Goal: Transaction & Acquisition: Purchase product/service

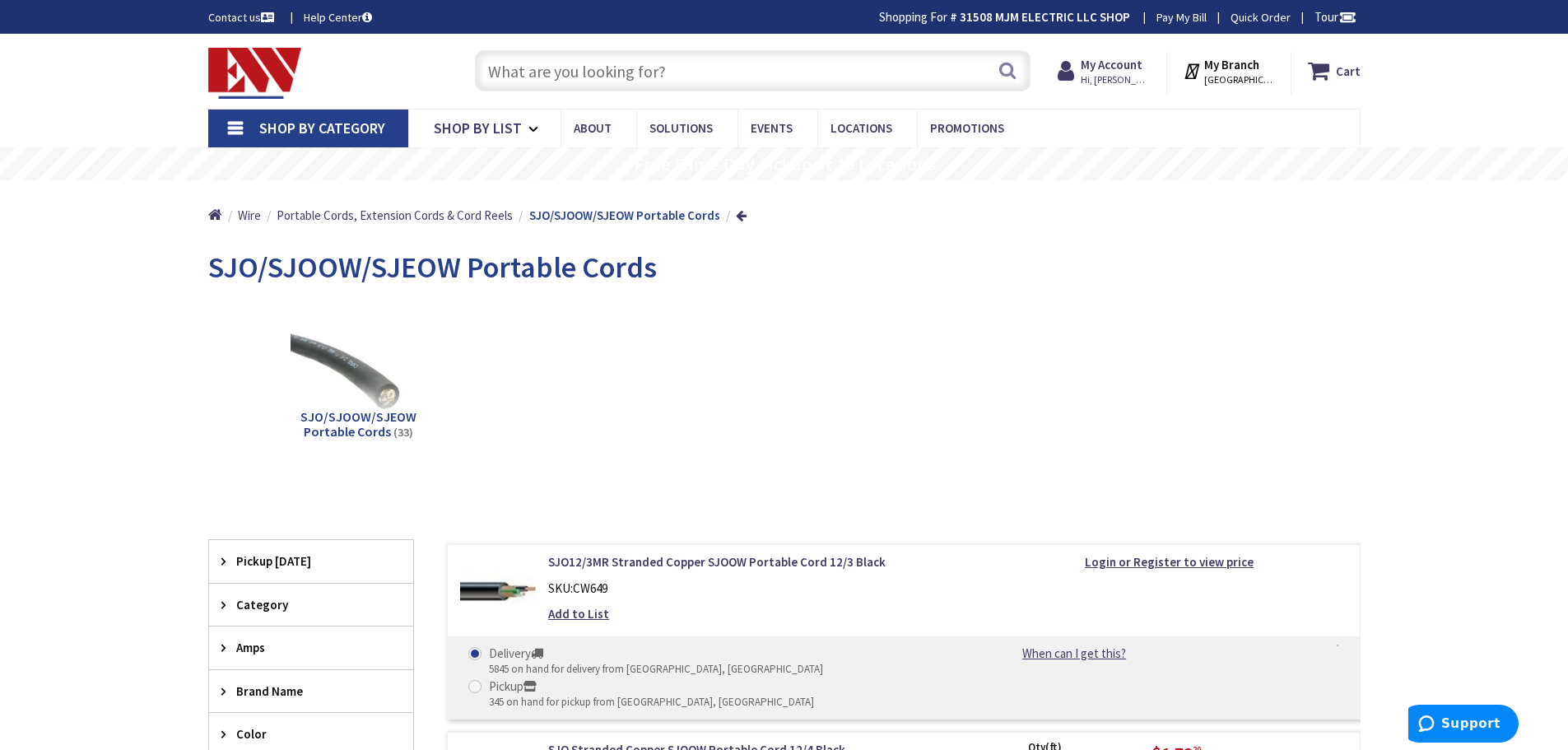
click at [630, 87] on input "text" at bounding box center [753, 71] width 555 height 41
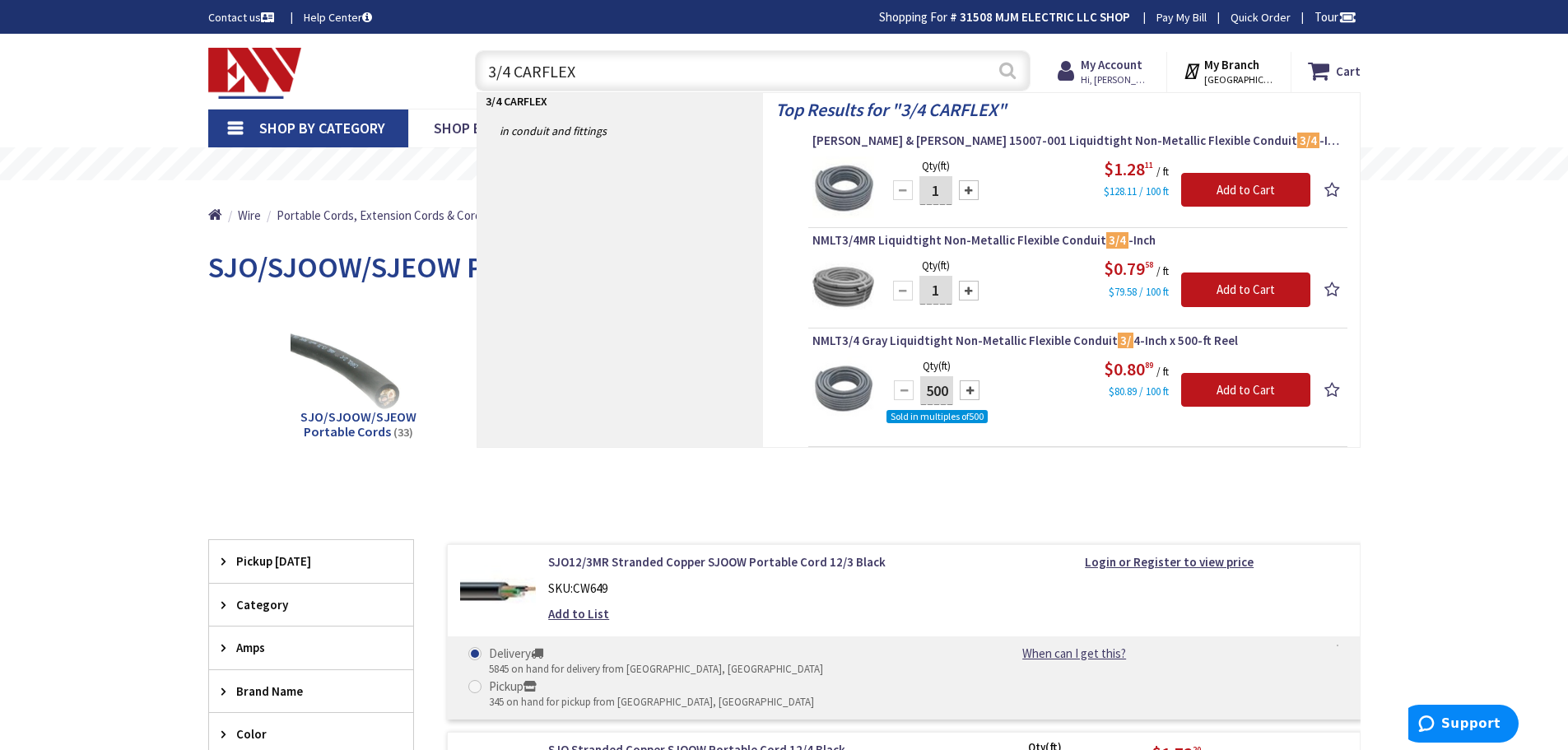
type input "3/4 CARFLEX"
click at [1006, 71] on button "Search" at bounding box center [1008, 70] width 21 height 37
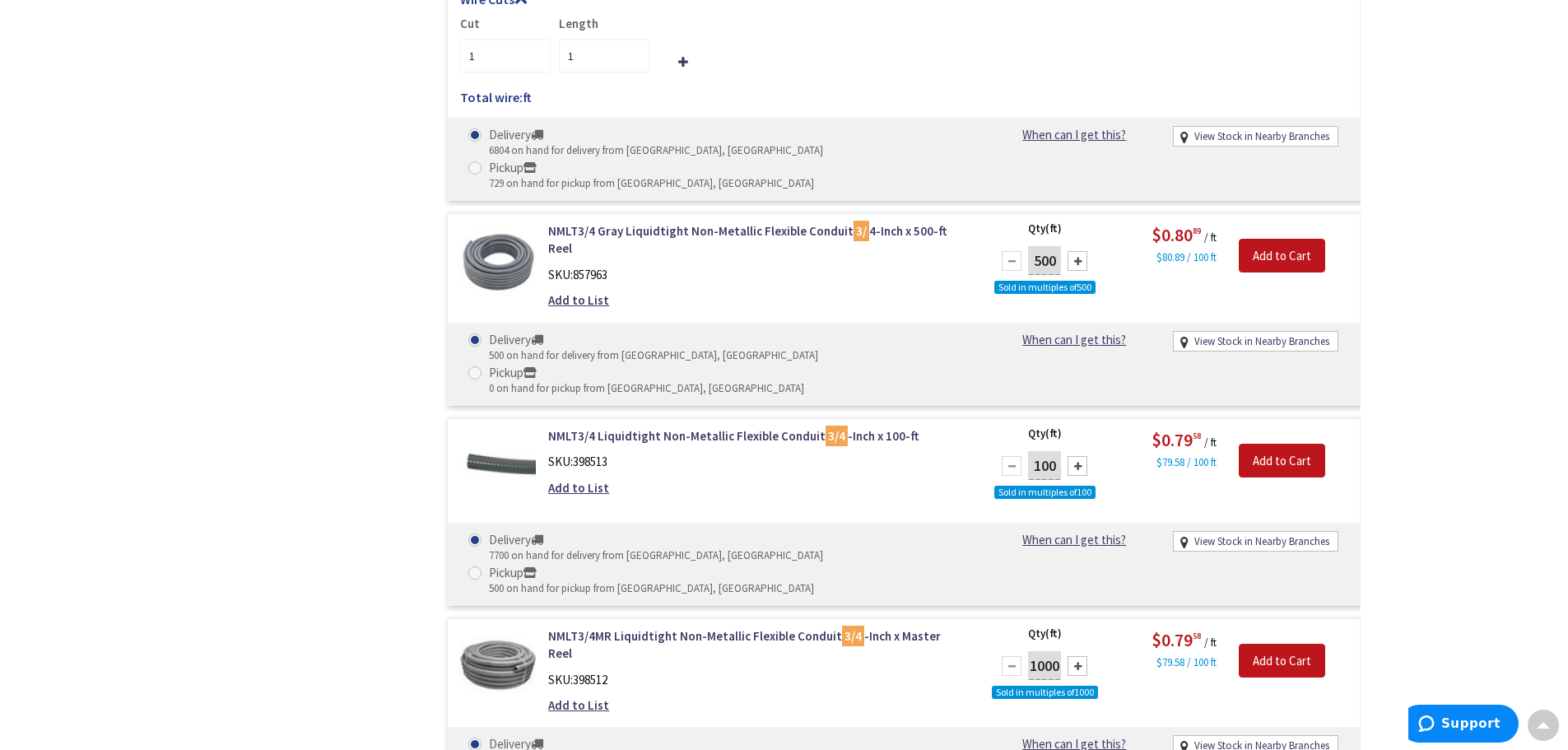
scroll to position [908, 0]
click at [1273, 444] on input "Add to Cart" at bounding box center [1282, 461] width 87 height 35
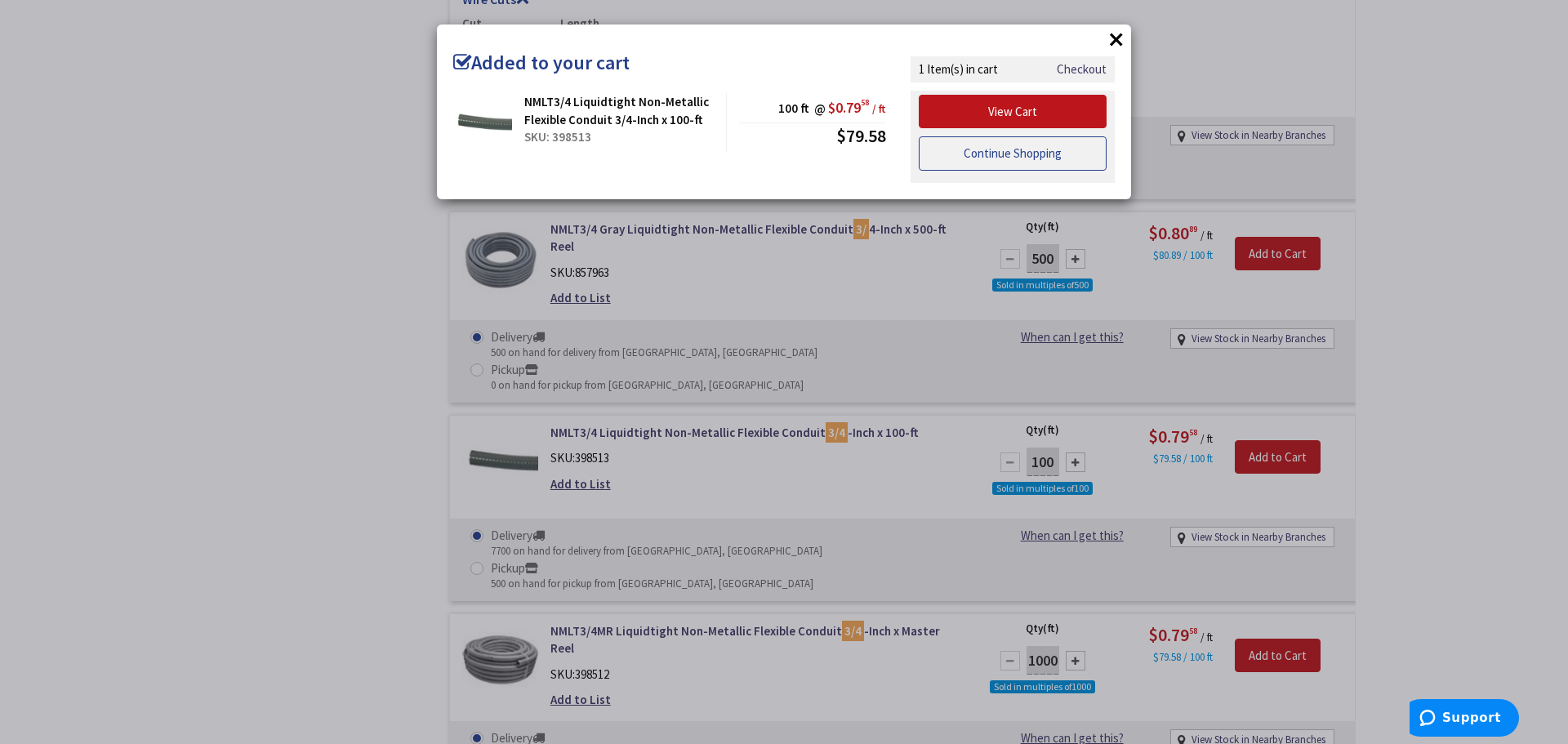
click at [1027, 159] on link "Continue Shopping" at bounding box center [1012, 154] width 188 height 34
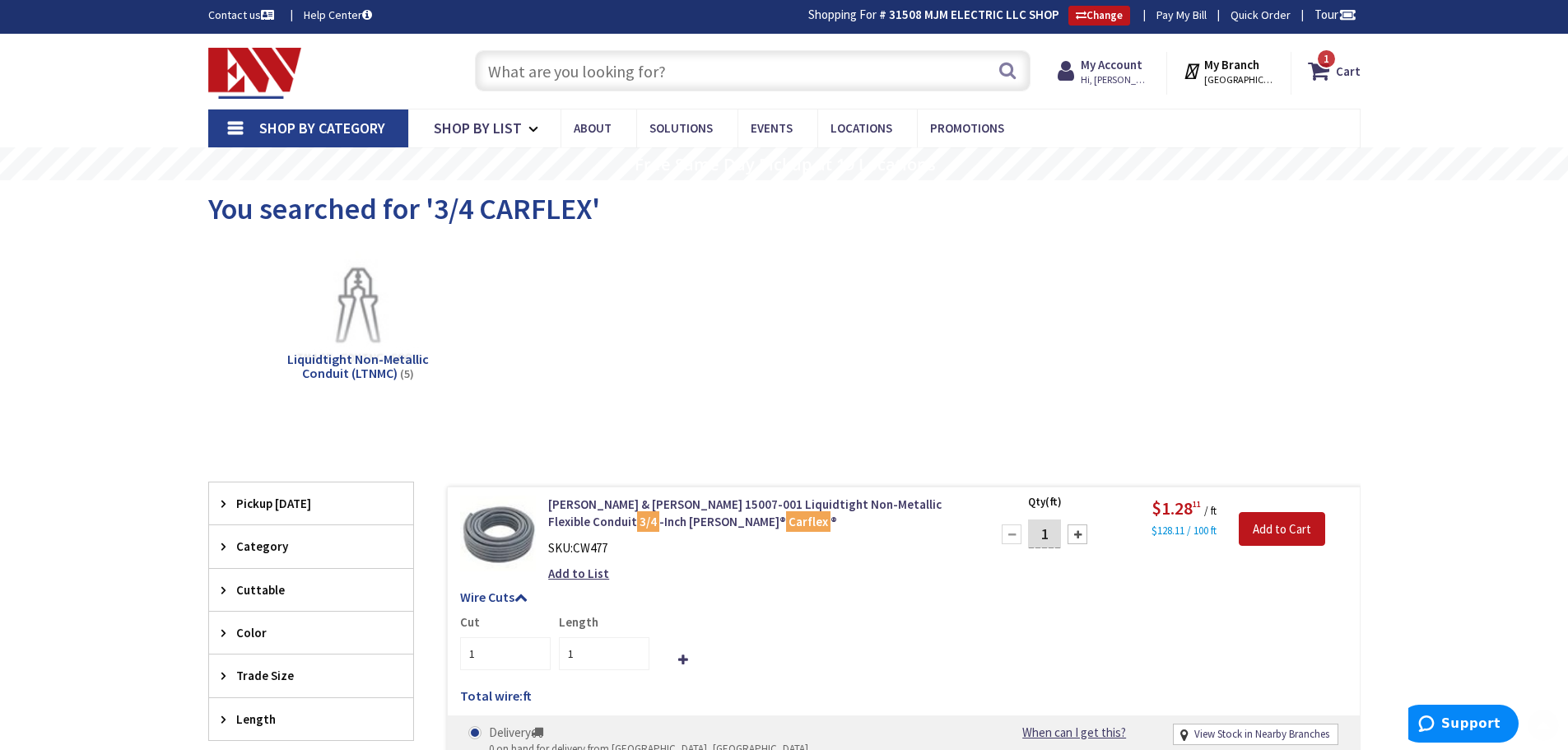
scroll to position [0, 0]
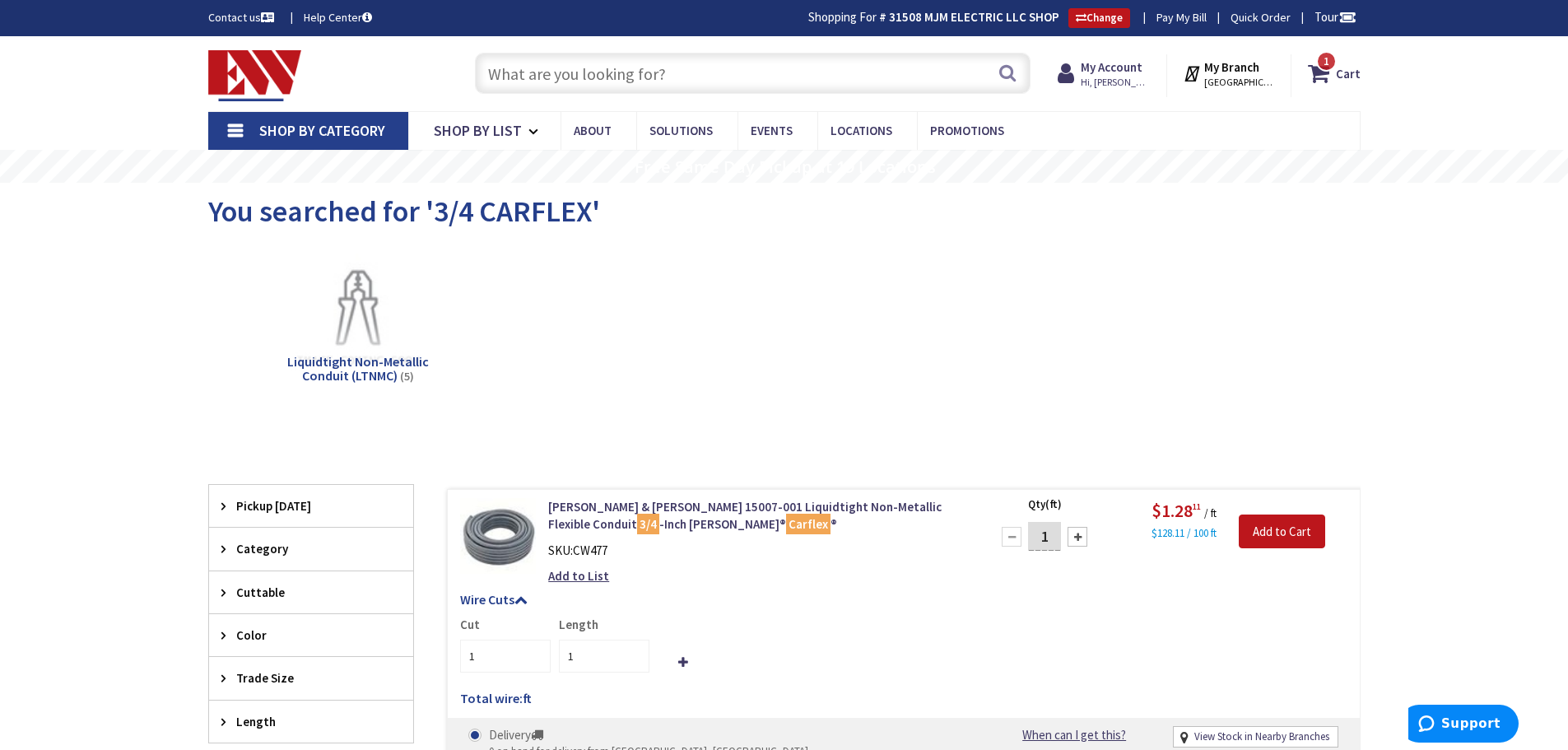
click at [751, 63] on input "text" at bounding box center [753, 73] width 555 height 41
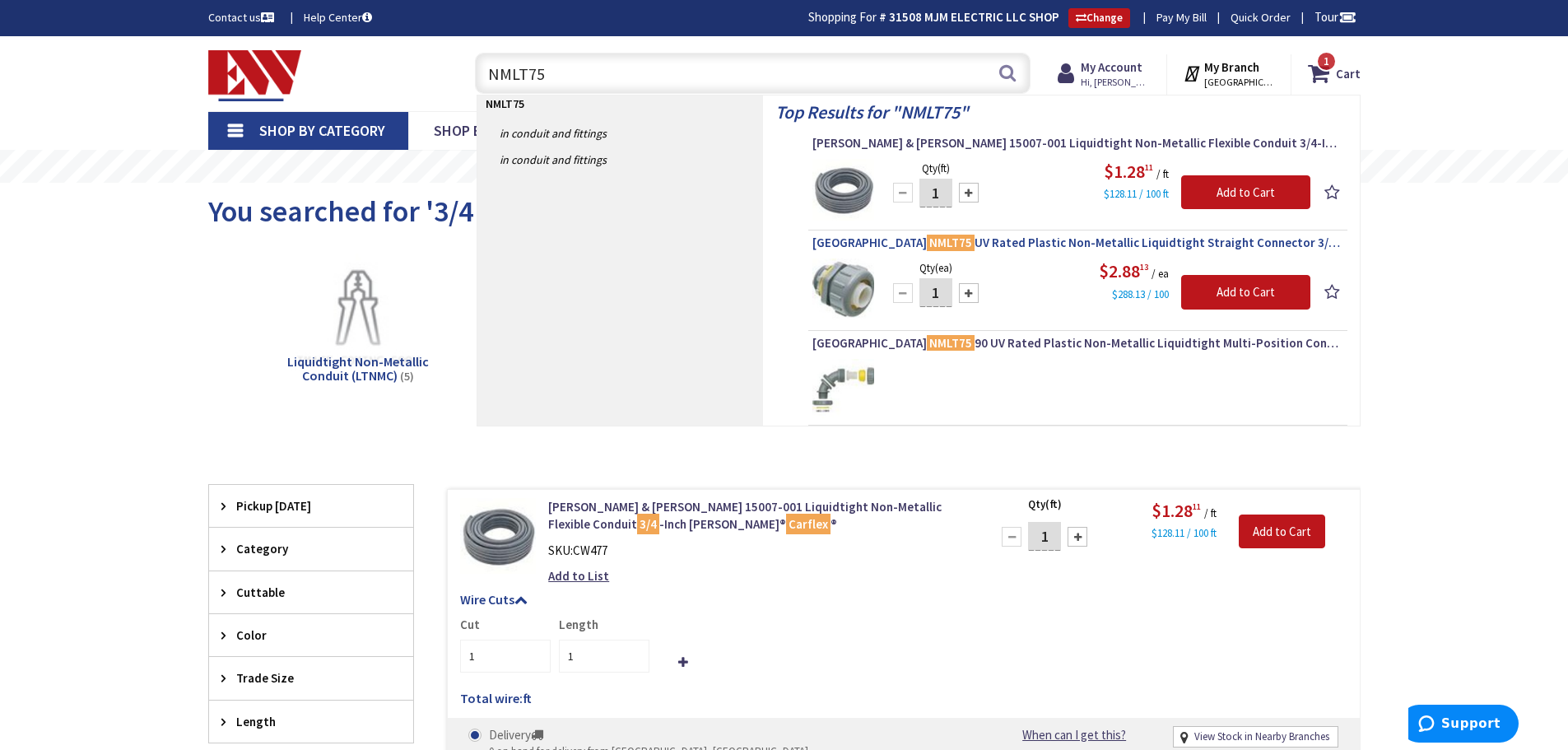
type input "NMLT75"
click at [977, 240] on span "Arlington NMLT75 UV Rated Plastic Non-Metallic Liquidtight Straight Connector 3…" at bounding box center [1078, 243] width 531 height 17
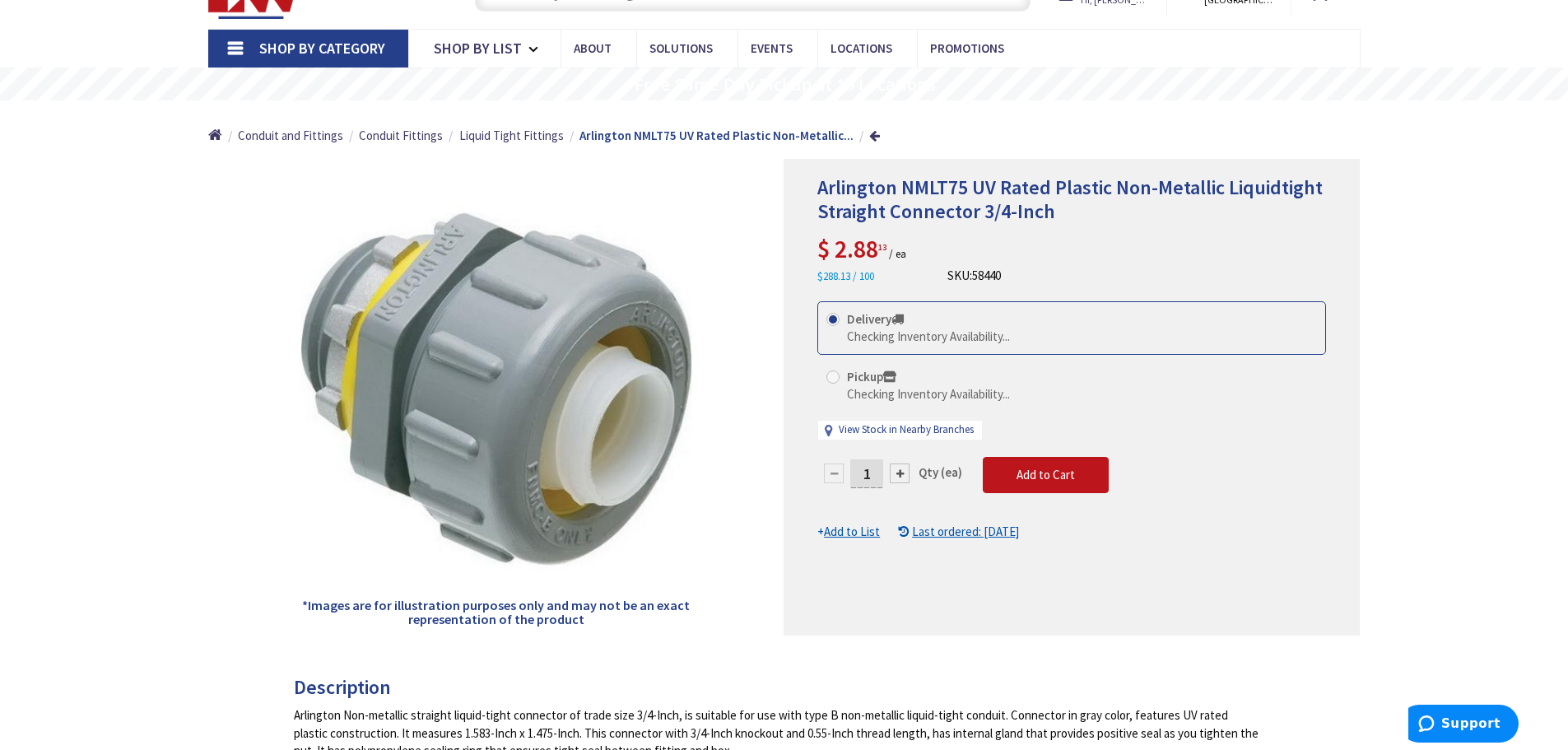
scroll to position [85, 0]
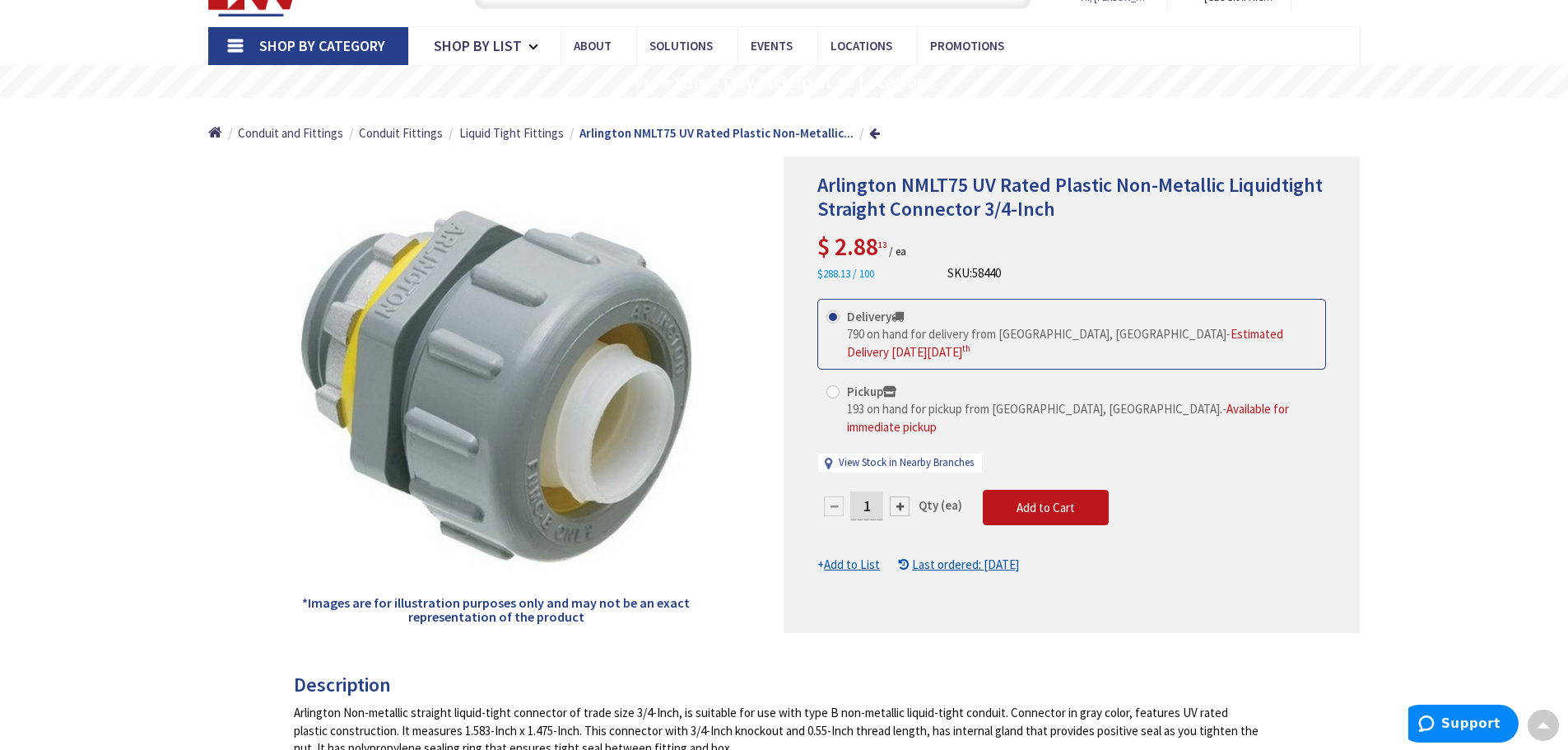
click at [897, 496] on div at bounding box center [900, 506] width 20 height 20
type input "2"
click at [897, 469] on div at bounding box center [1072, 395] width 574 height 475
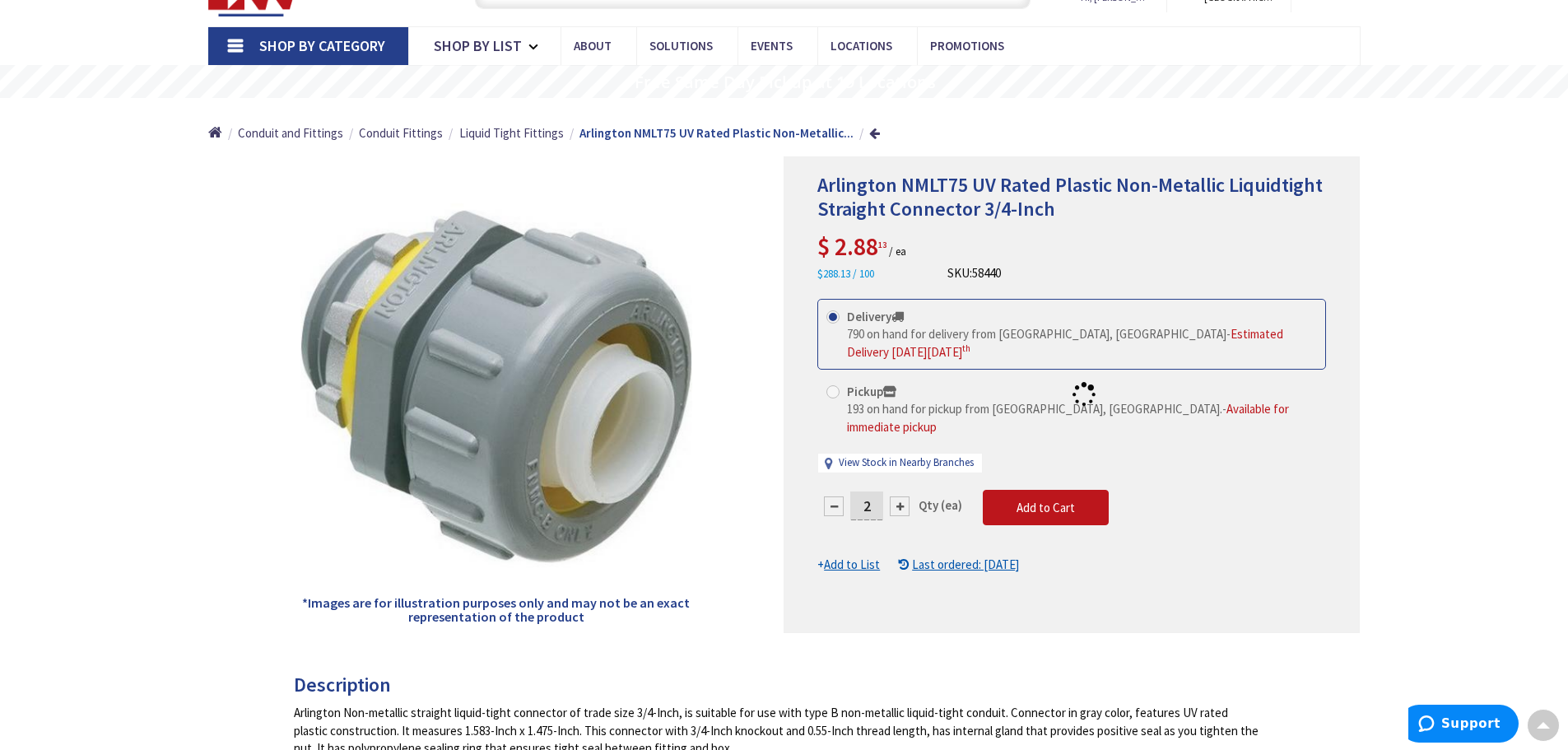
click at [897, 469] on div at bounding box center [1072, 395] width 574 height 475
click at [876, 492] on input "2" at bounding box center [867, 506] width 33 height 29
type input "15"
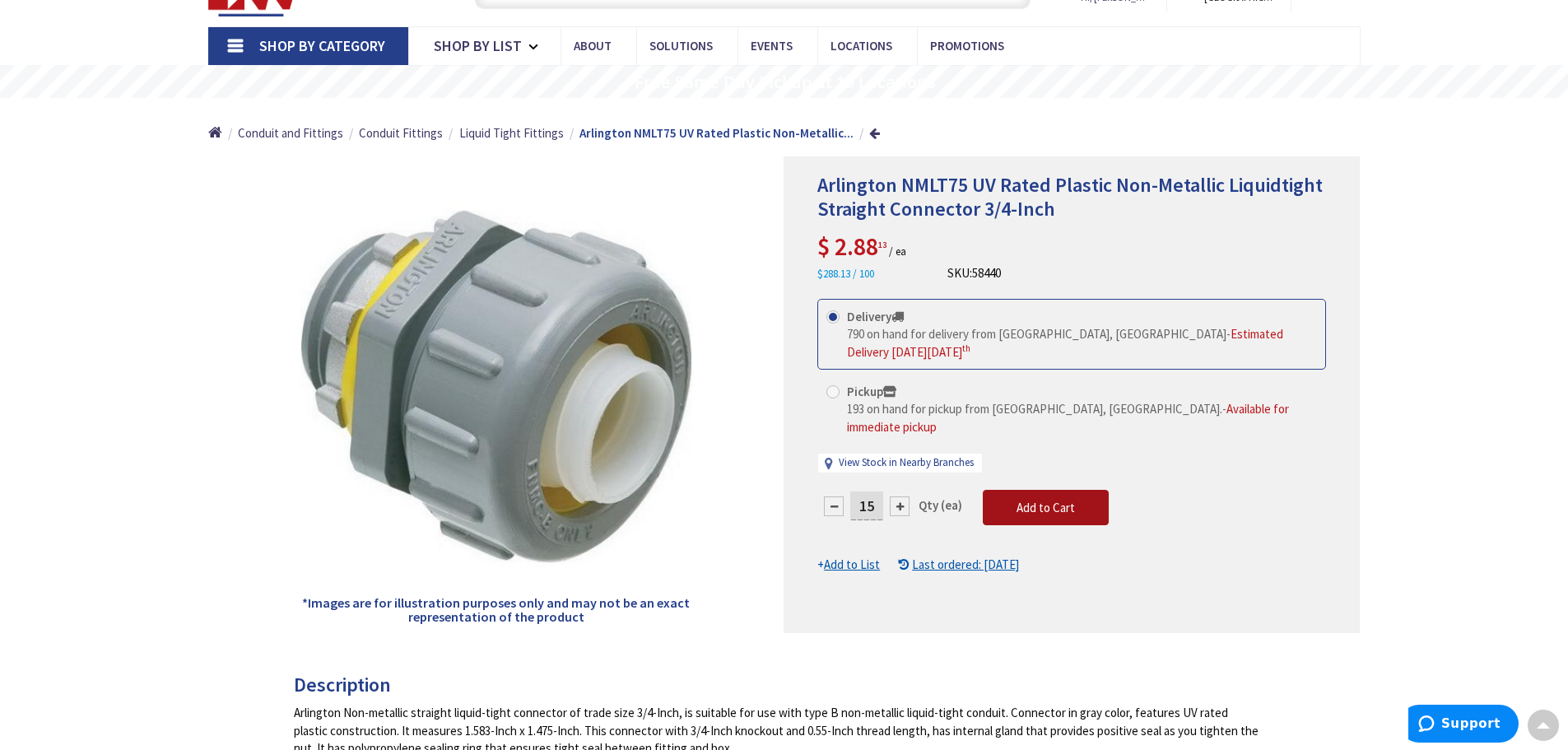
click at [1045, 459] on form "This product is Discontinued Delivery 790 on hand for delivery from Middletown,…" at bounding box center [1072, 436] width 508 height 275
click at [1032, 499] on span "Add to Cart" at bounding box center [1046, 507] width 59 height 16
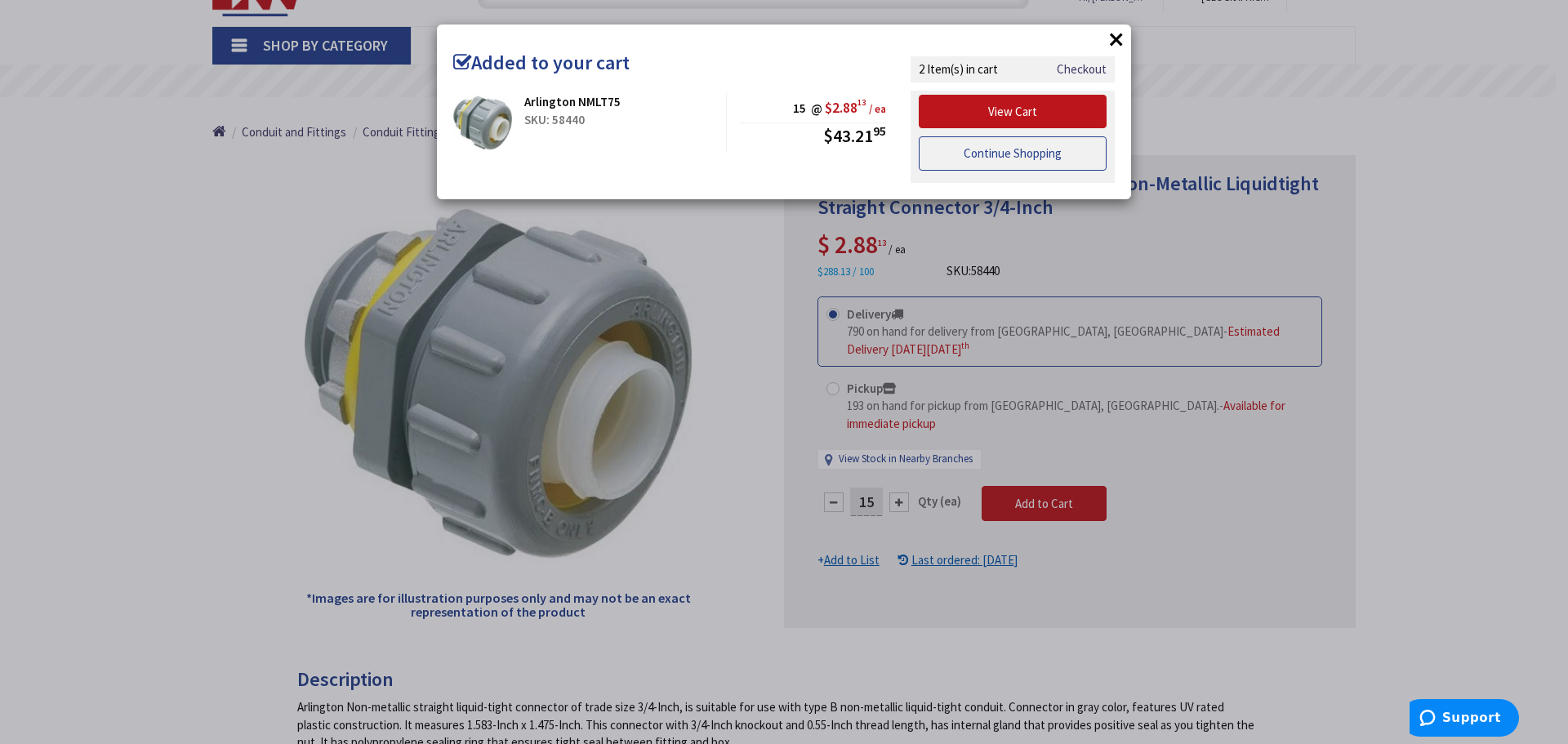
click at [953, 155] on link "Continue Shopping" at bounding box center [1012, 154] width 188 height 34
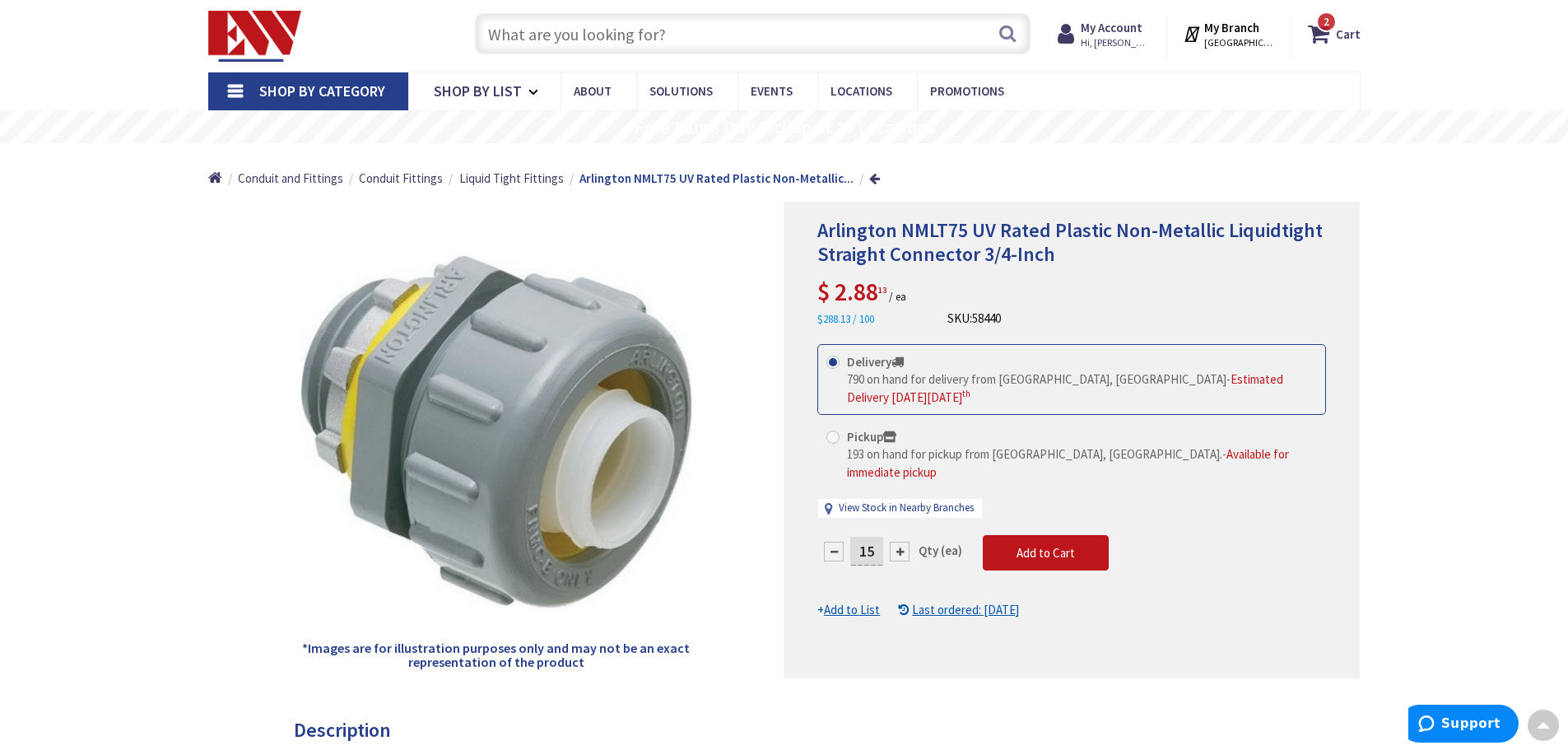
scroll to position [0, 0]
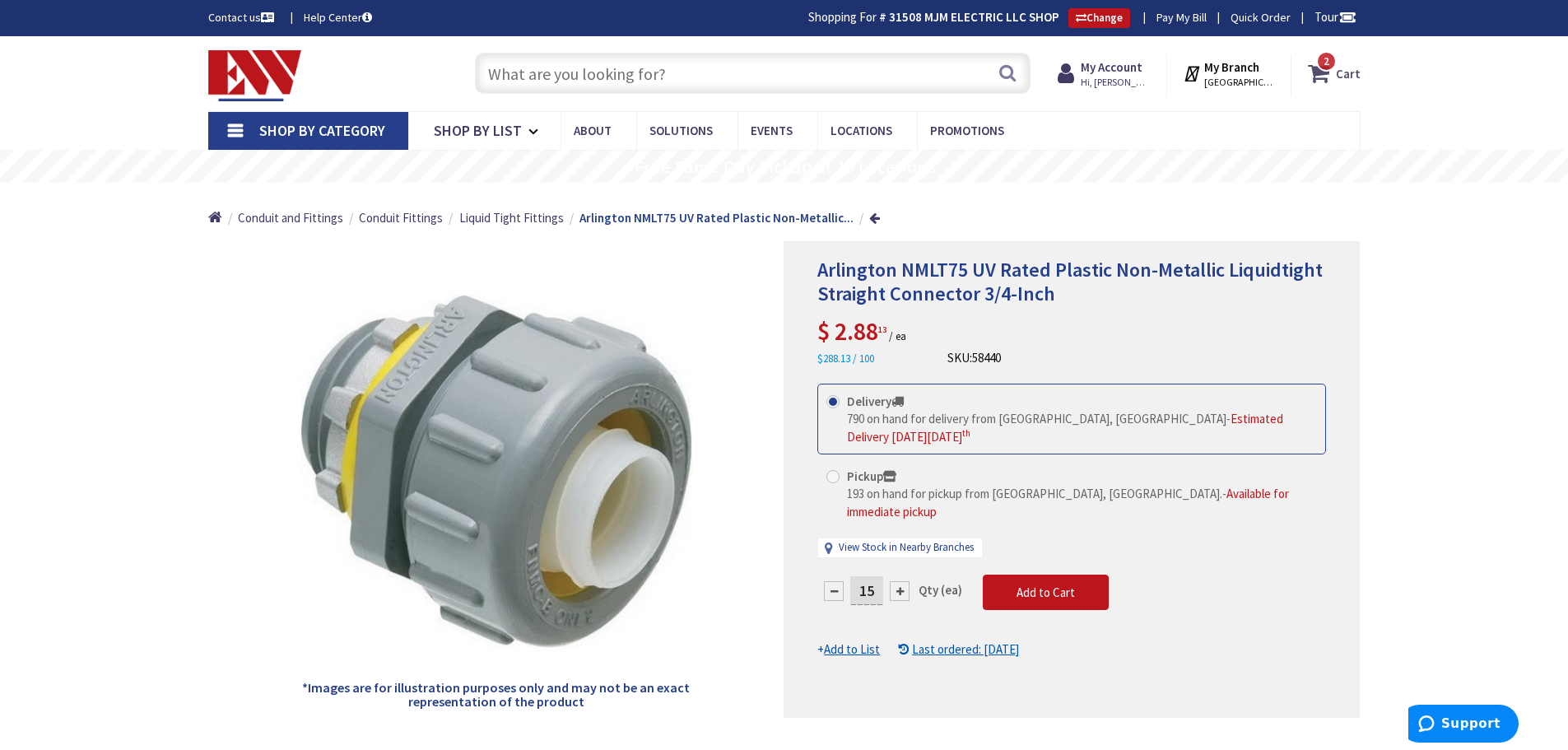
click at [1354, 73] on strong "Cart" at bounding box center [1348, 73] width 25 height 30
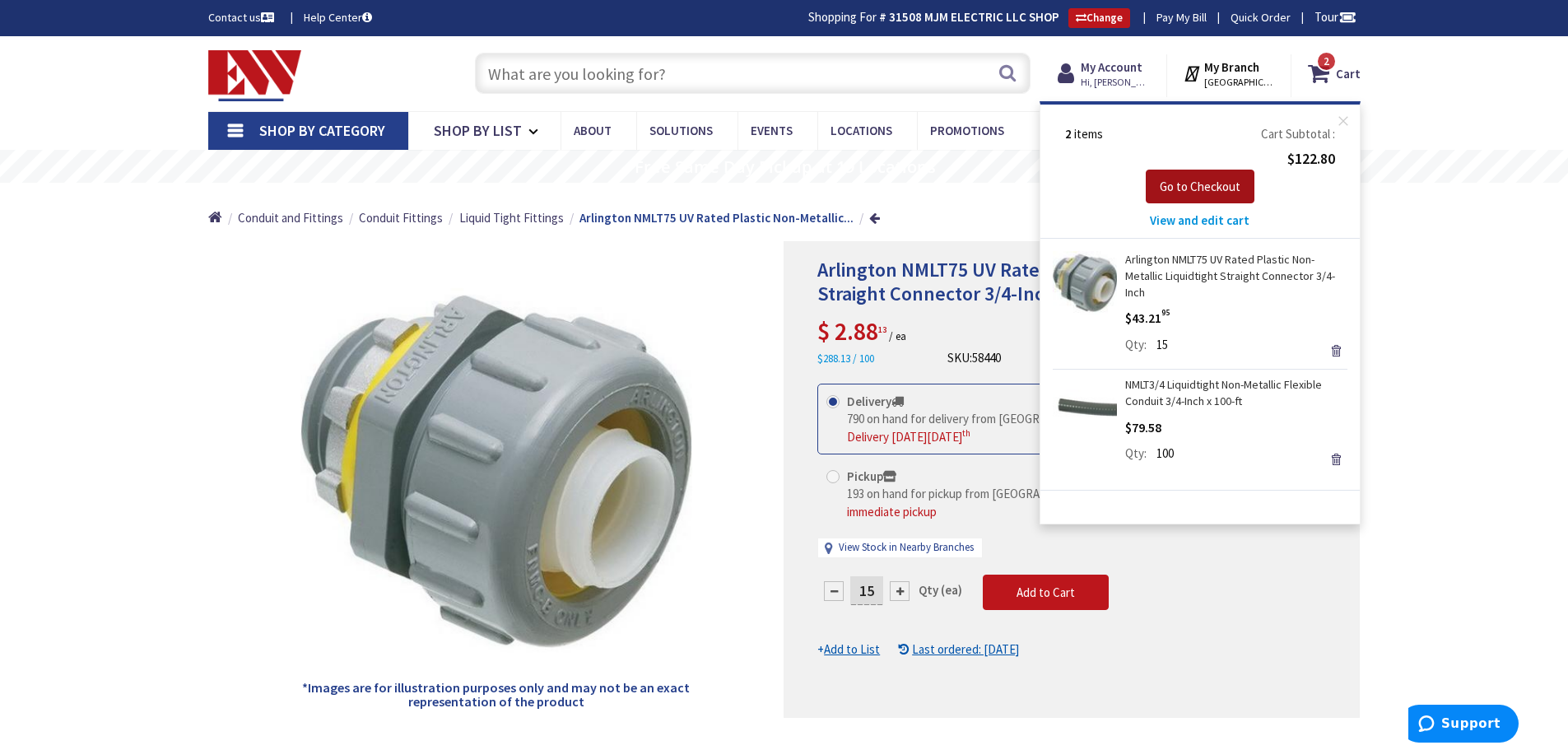
click at [1222, 187] on span "Go to Checkout" at bounding box center [1200, 186] width 81 height 16
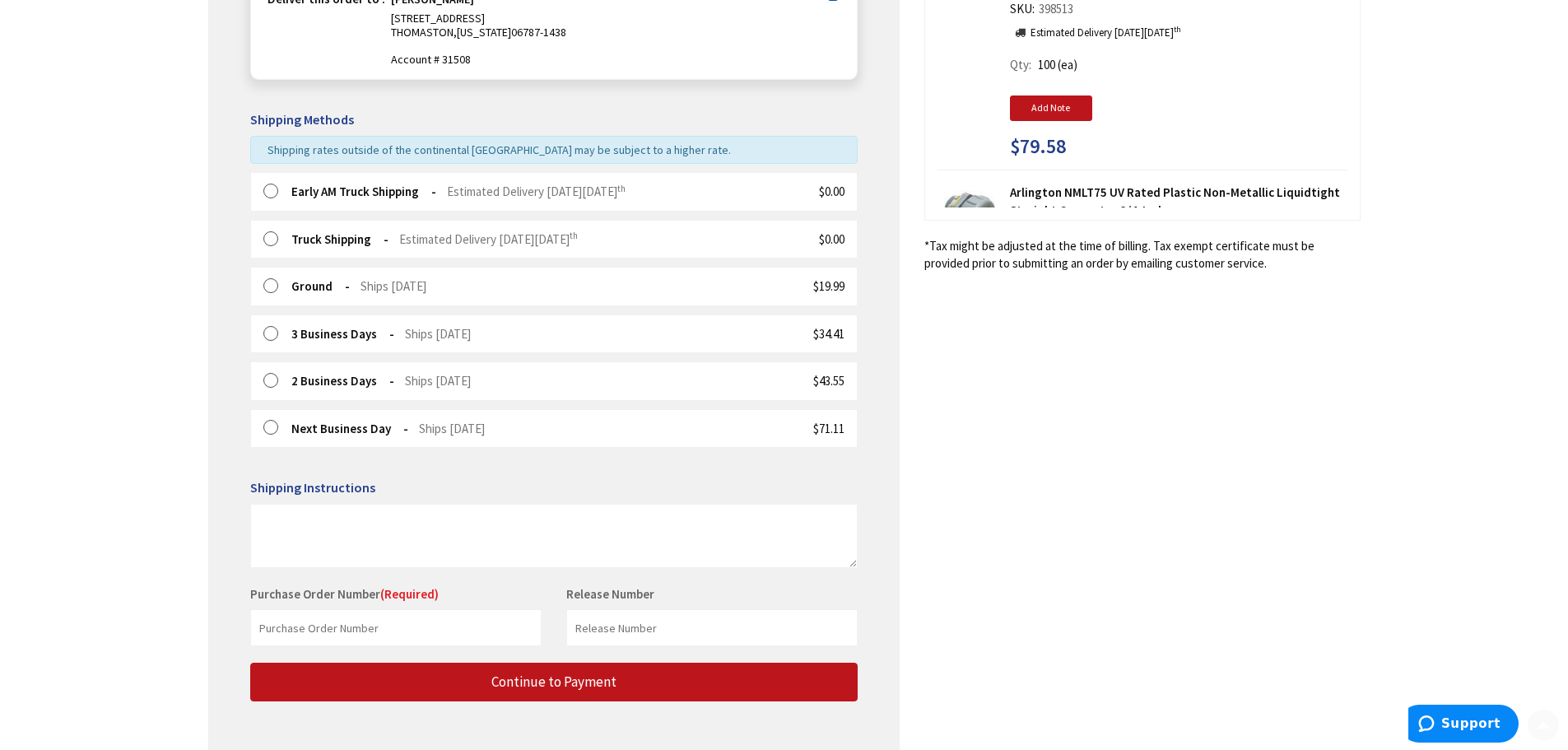
scroll to position [389, 0]
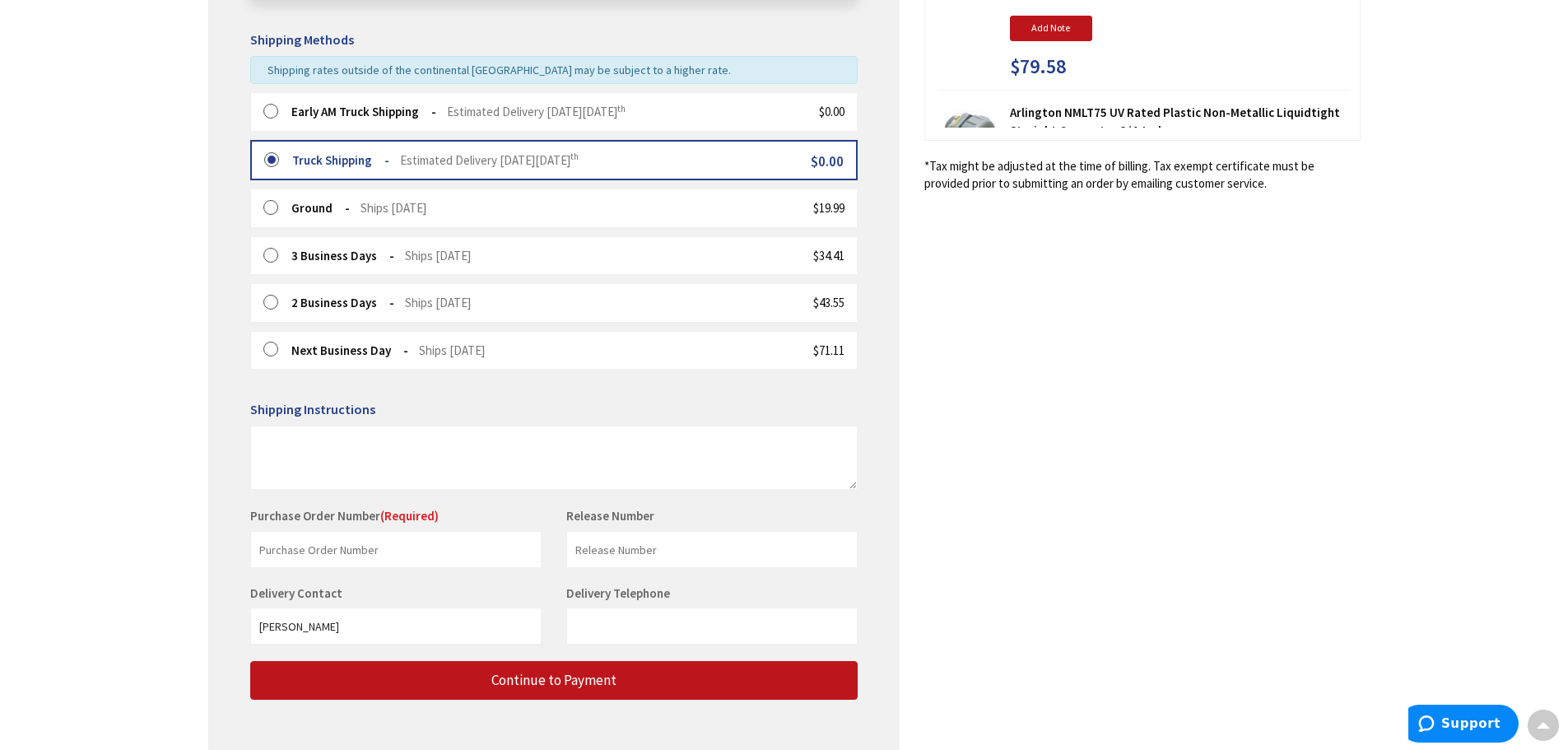
click at [271, 102] on div "Early AM Truck Shipping Estimated Delivery on Monday, October 6 th $0.00" at bounding box center [554, 111] width 607 height 39
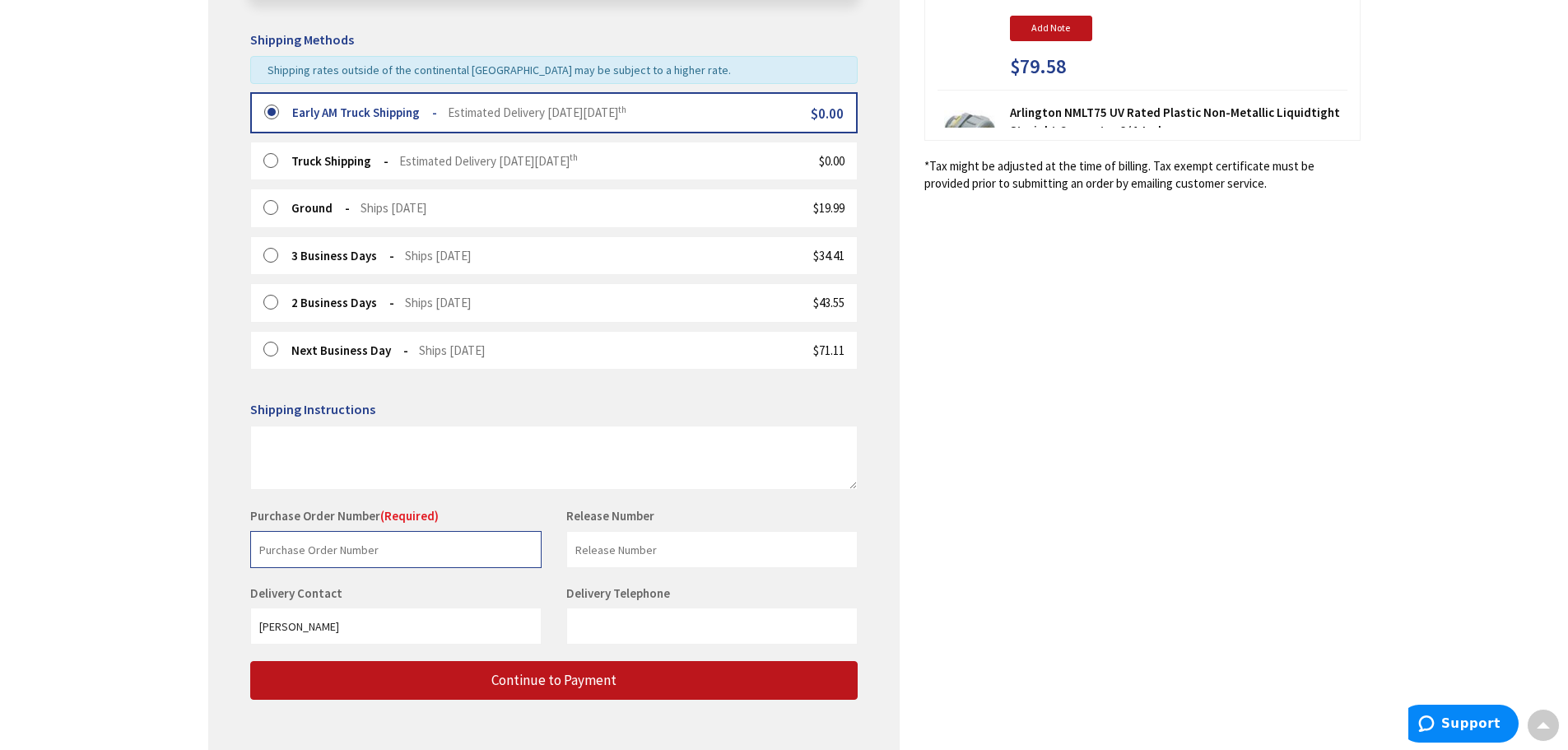
click at [456, 540] on input "text" at bounding box center [395, 549] width 291 height 37
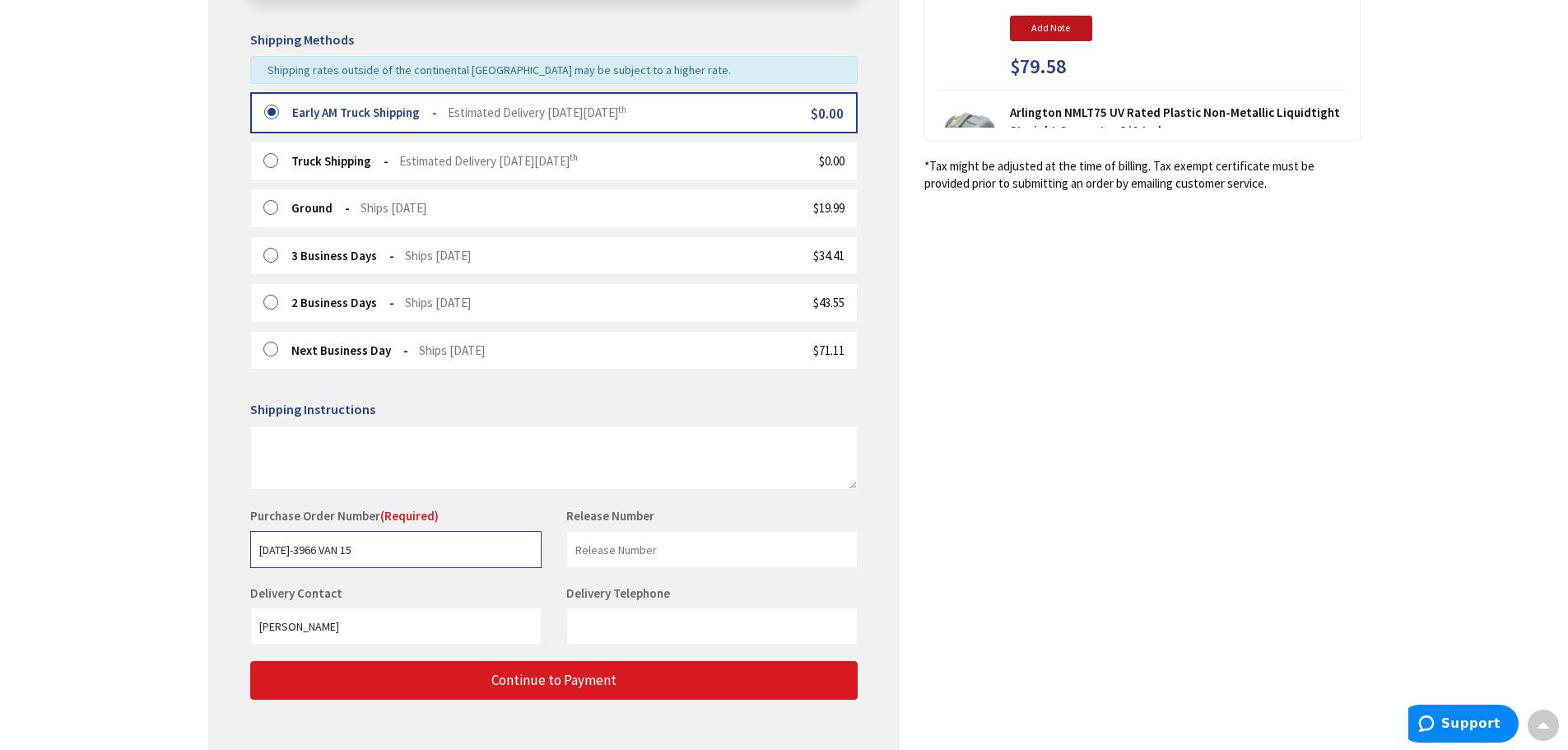
type input "1001-3966 VAN 15"
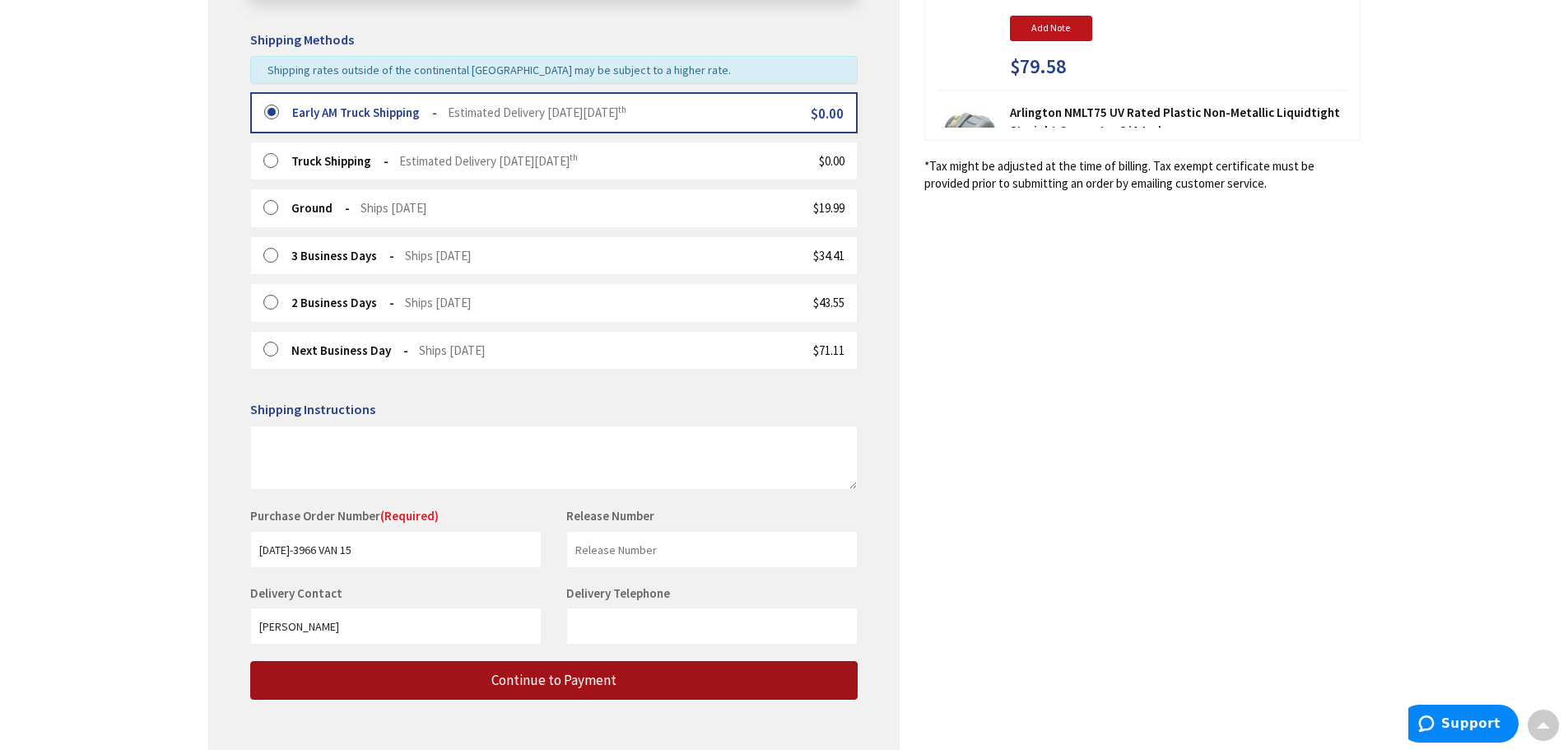
click at [525, 682] on span "Continue to Payment" at bounding box center [555, 680] width 125 height 18
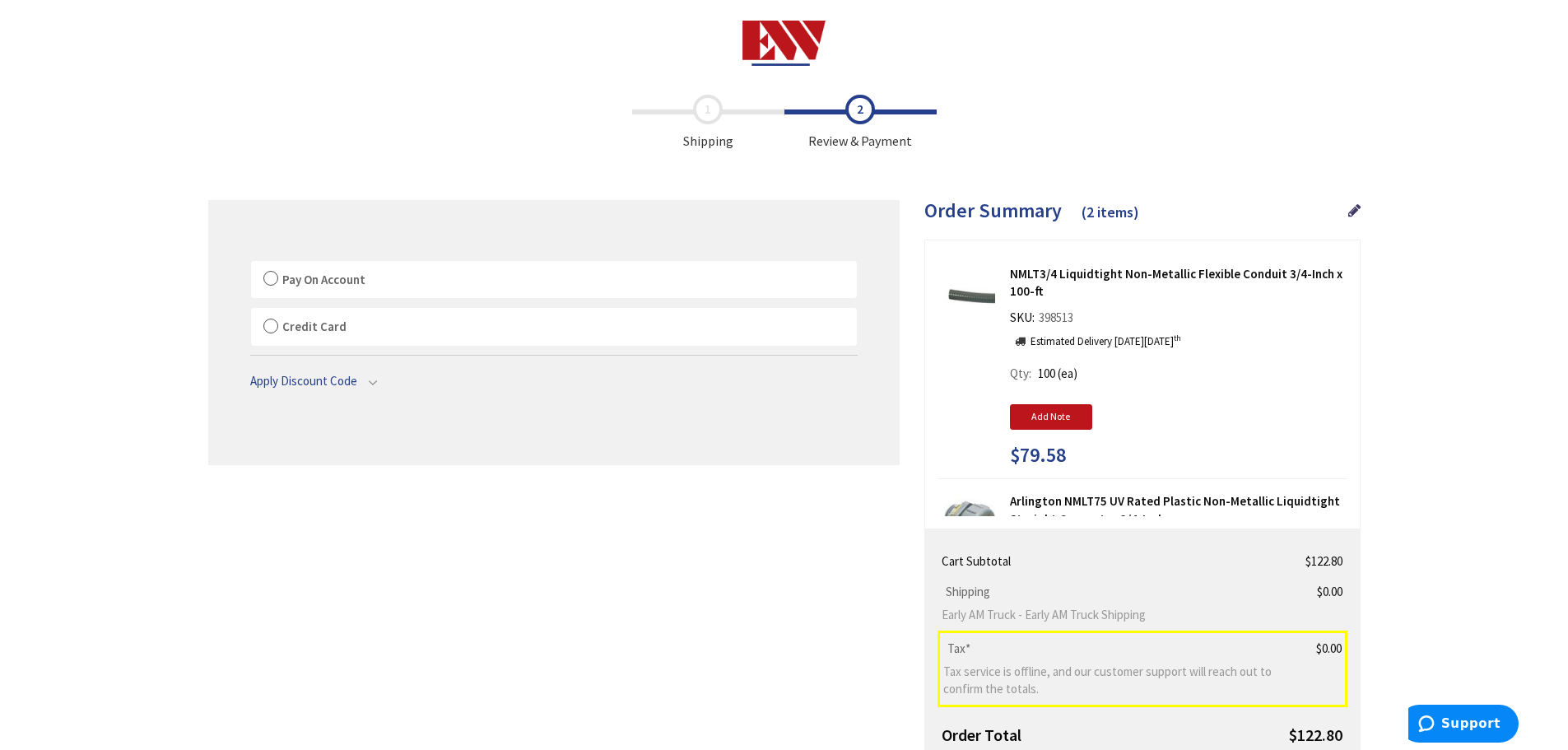
click at [272, 270] on label "Pay On Account" at bounding box center [554, 280] width 606 height 38
click at [251, 264] on input "Pay On Account" at bounding box center [251, 264] width 0 height 0
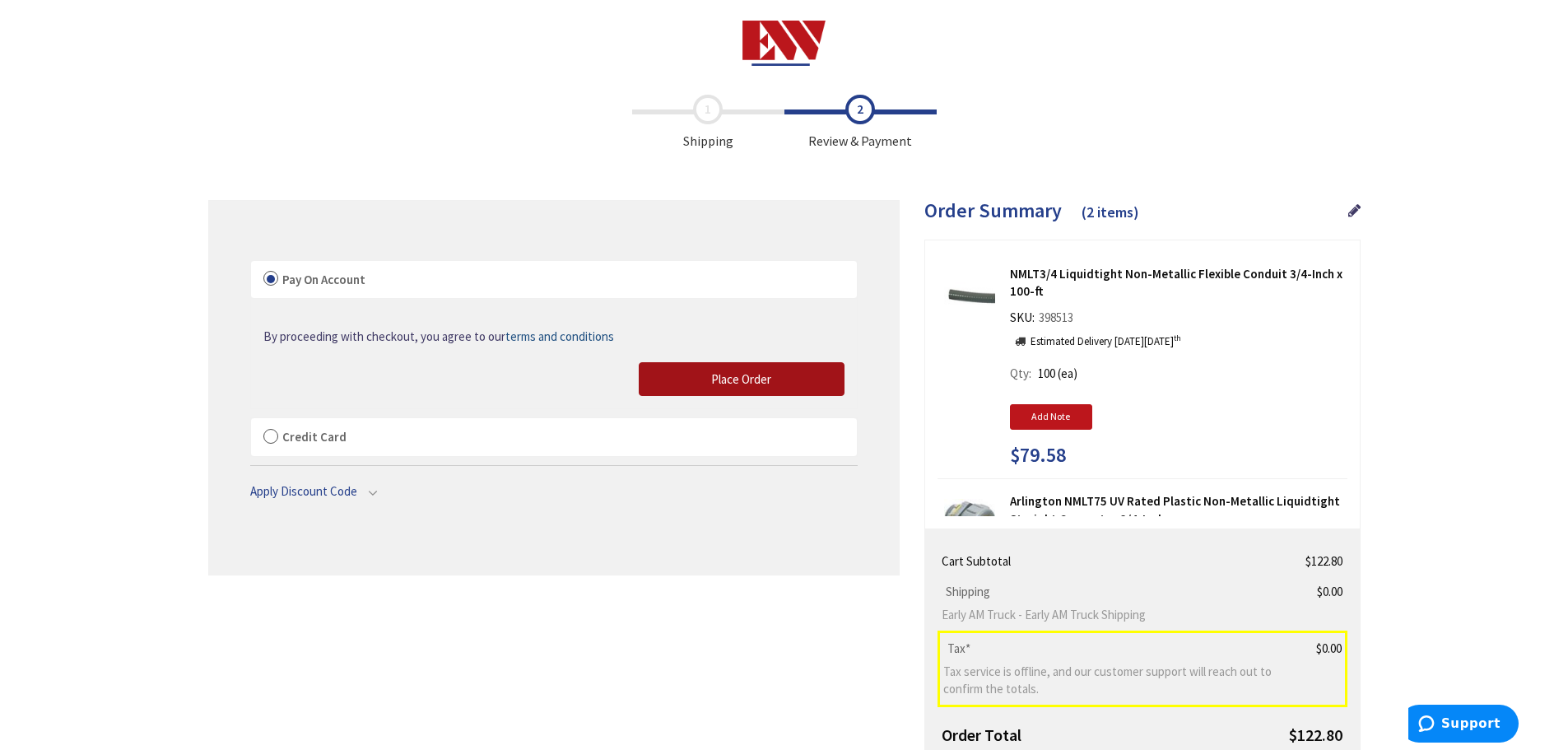
click at [756, 374] on span "Place Order" at bounding box center [741, 379] width 60 height 16
